Goal: Task Accomplishment & Management: Complete application form

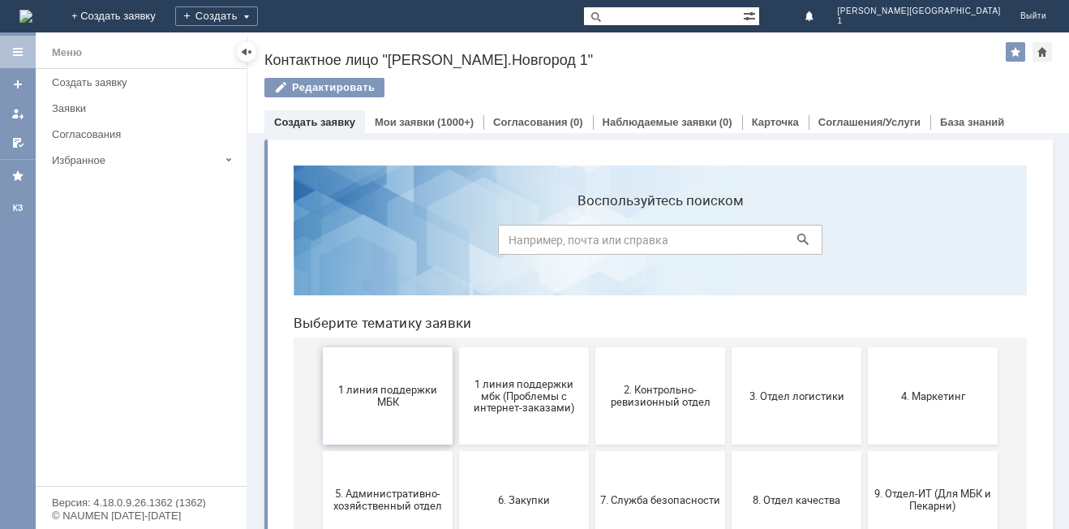
click at [379, 386] on span "1 линия поддержки МБК" at bounding box center [388, 396] width 120 height 24
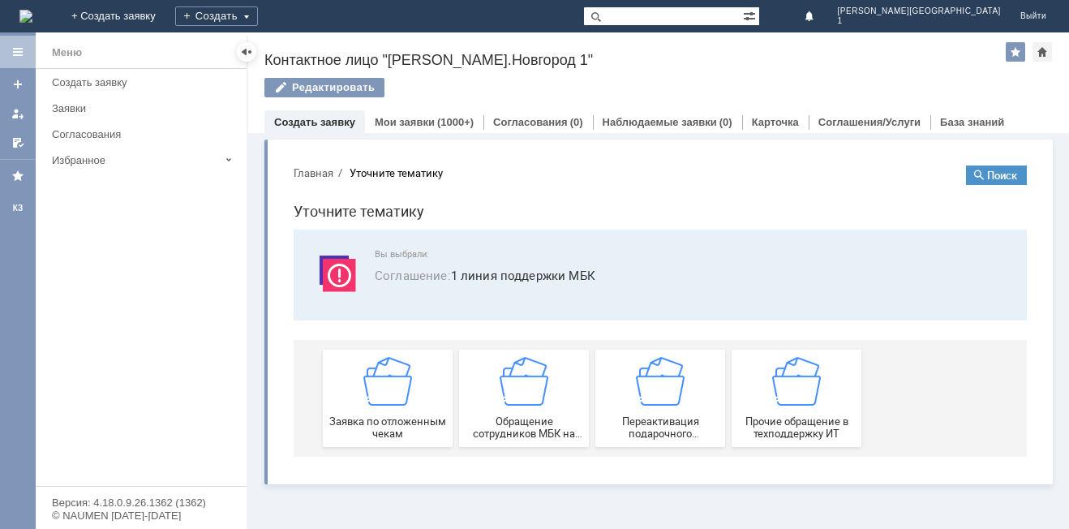
click at [379, 391] on img at bounding box center [387, 381] width 49 height 49
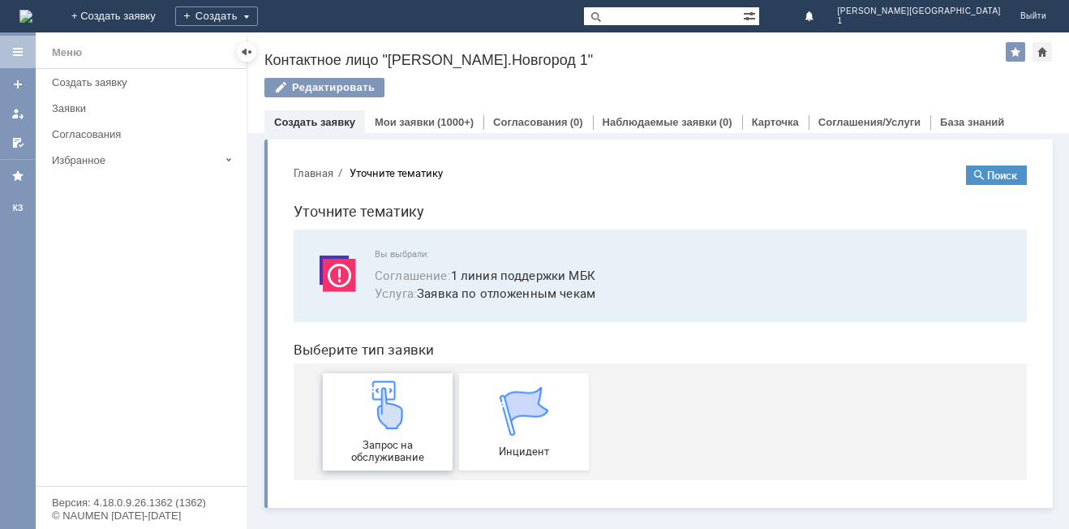
click at [378, 397] on img at bounding box center [387, 404] width 49 height 49
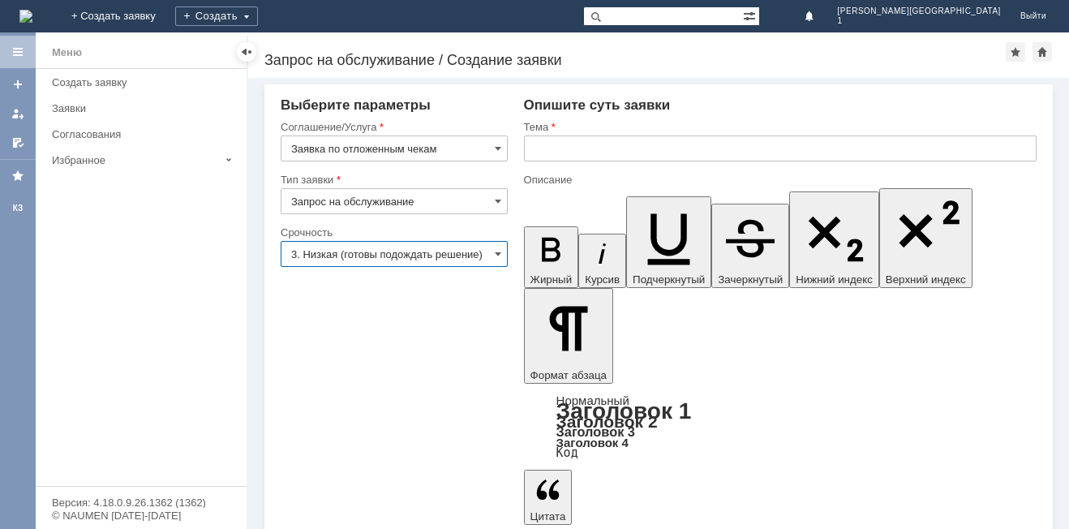
click at [376, 255] on input "3. Низкая (готовы подождать решение)" at bounding box center [394, 254] width 227 height 26
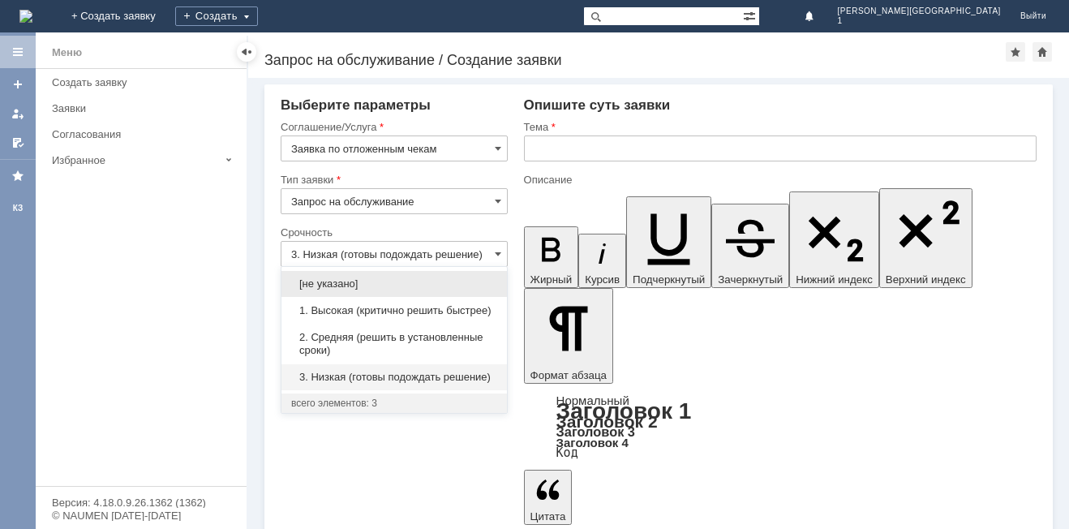
drag, startPoint x: 377, startPoint y: 333, endPoint x: 385, endPoint y: 328, distance: 9.9
click at [381, 332] on span "2. Средняя (решить в установленные сроки)" at bounding box center [394, 344] width 206 height 26
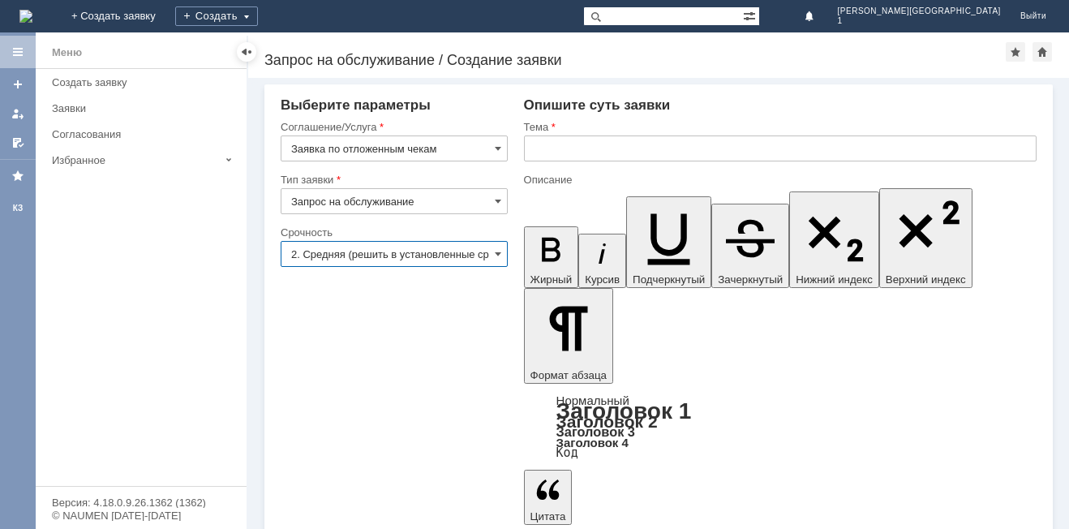
type input "2. Средняя (решить в установленные сроки)"
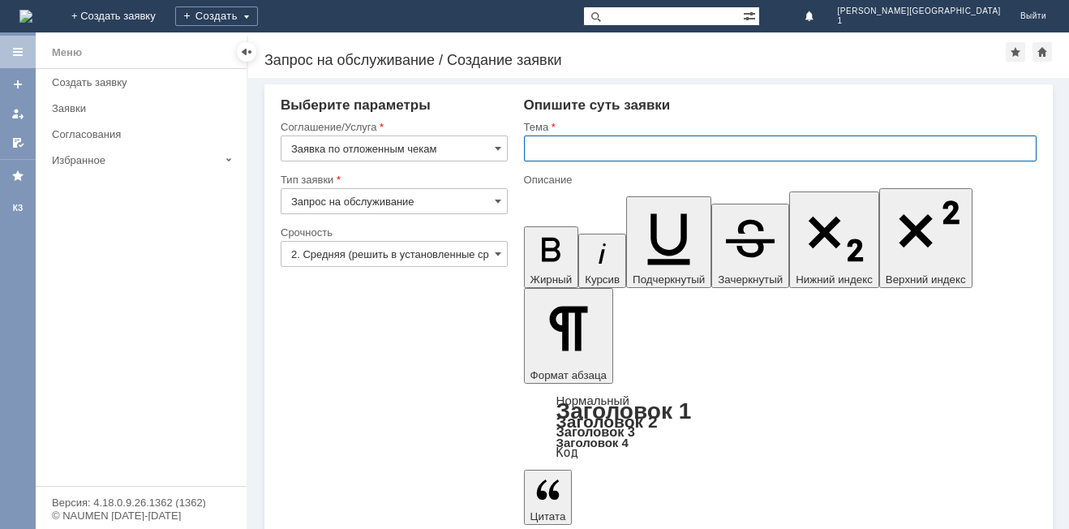
click at [583, 153] on input "text" at bounding box center [780, 148] width 513 height 26
type input "о"
type input "Отложенные чеки"
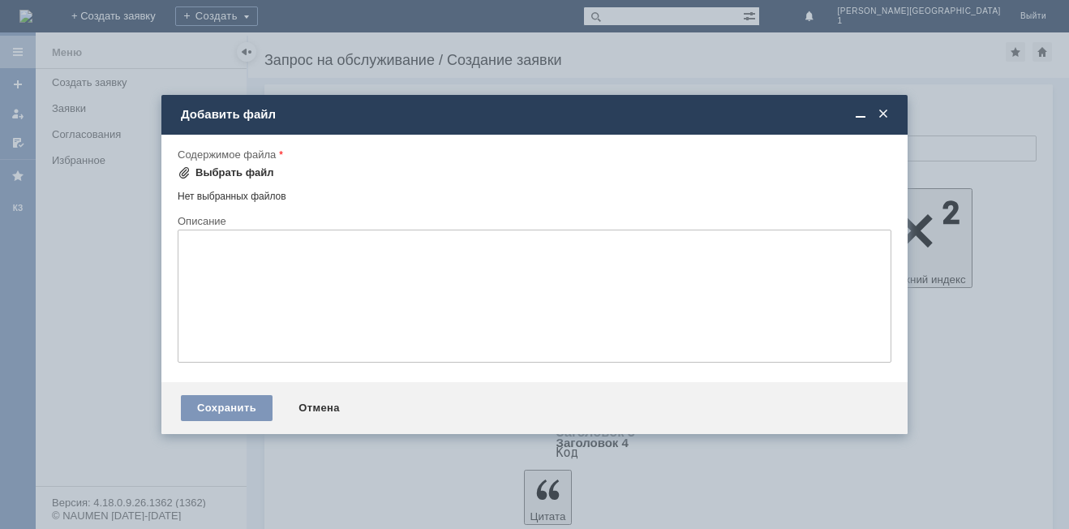
click at [206, 170] on div "Выбрать файл" at bounding box center [234, 172] width 79 height 13
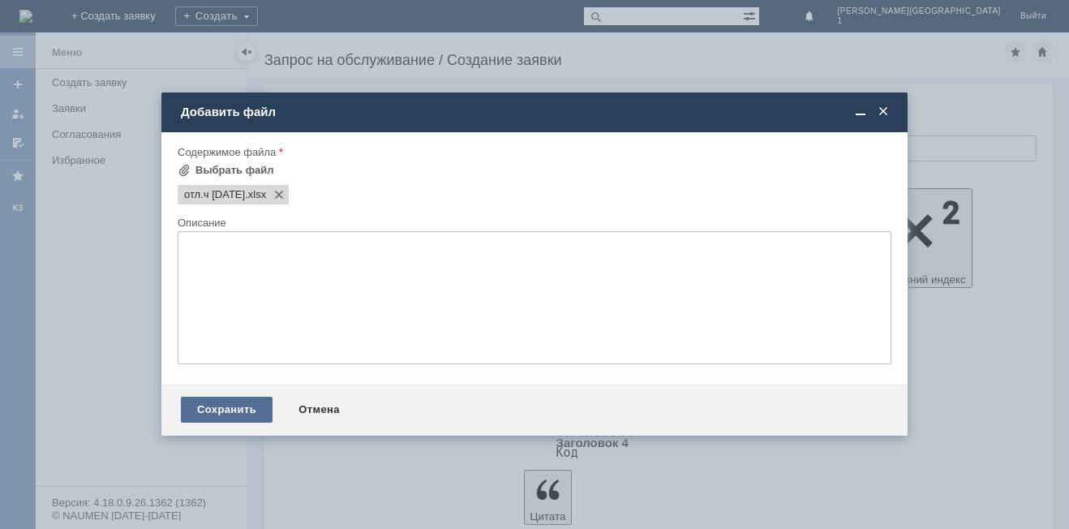
click at [220, 414] on div "Сохранить" at bounding box center [227, 410] width 92 height 26
